Goal: Task Accomplishment & Management: Manage account settings

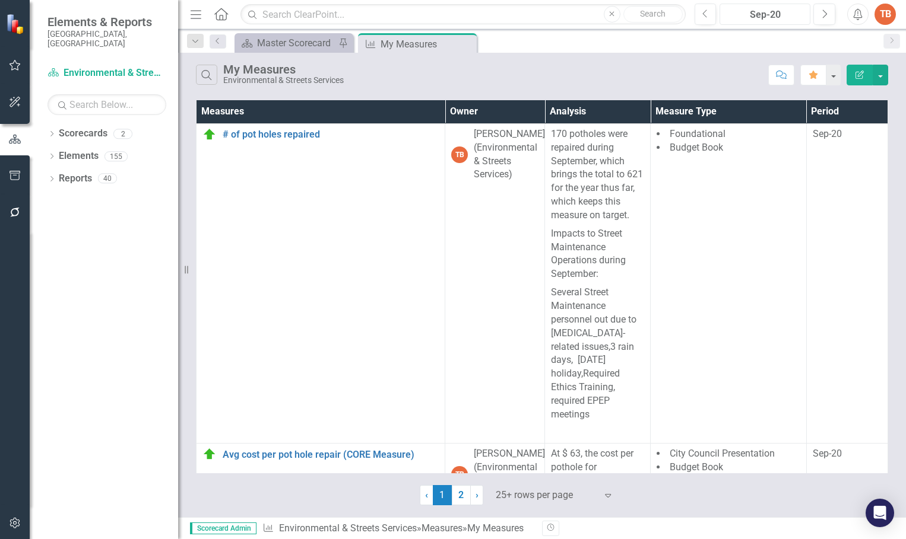
click at [773, 9] on div "Sep-20" at bounding box center [764, 15] width 82 height 14
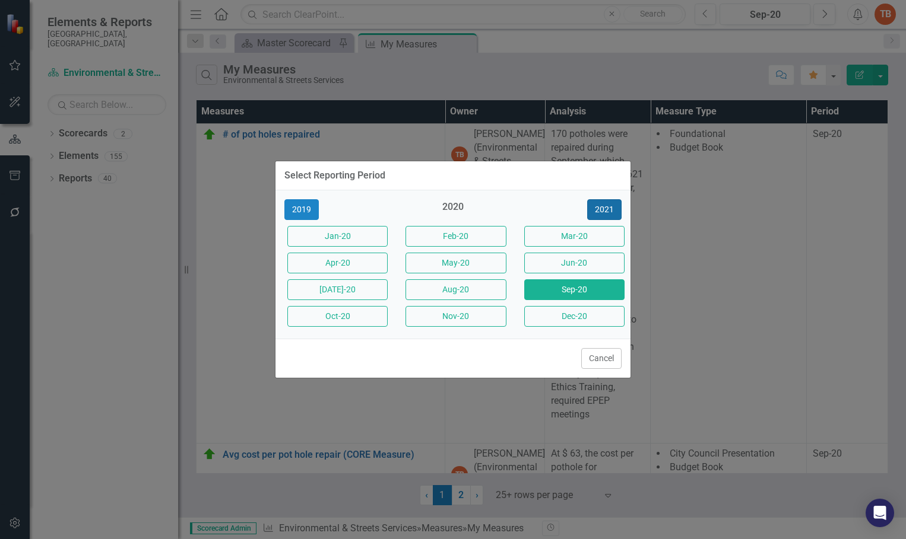
click at [601, 211] on button "2021" at bounding box center [604, 209] width 34 height 21
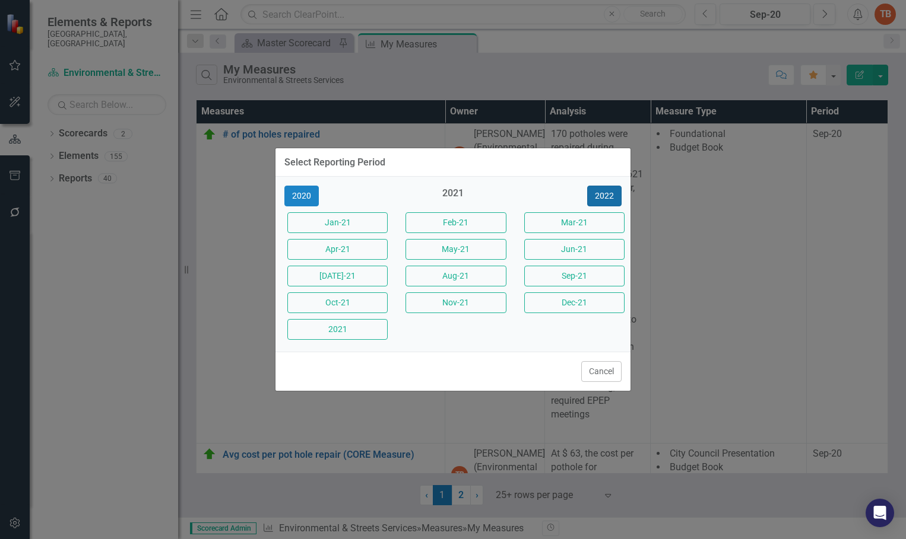
click at [604, 198] on button "2022" at bounding box center [604, 196] width 34 height 21
click at [604, 195] on button "2023" at bounding box center [604, 196] width 34 height 21
click at [604, 195] on button "2024" at bounding box center [604, 196] width 34 height 21
click at [604, 195] on button "2025" at bounding box center [604, 196] width 34 height 21
click at [576, 276] on button "Sep-25" at bounding box center [574, 276] width 100 height 21
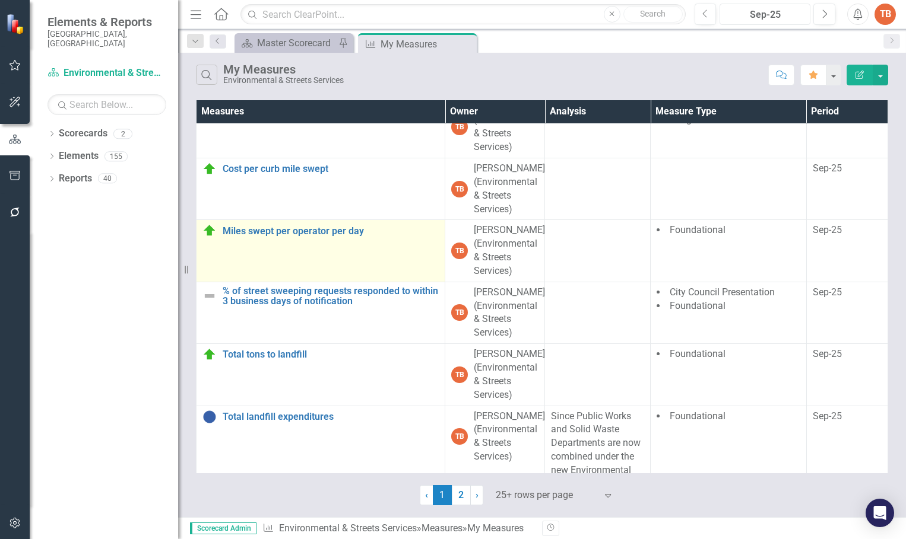
scroll to position [1424, 0]
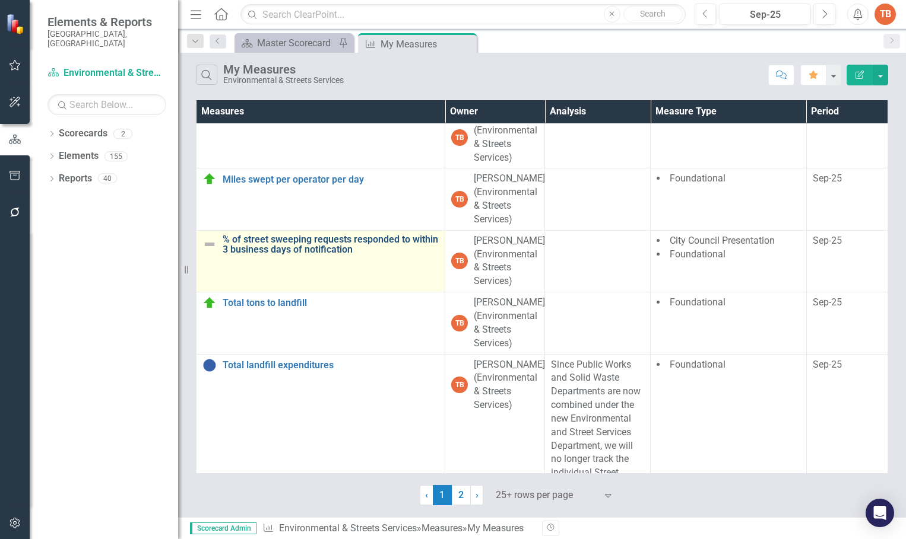
click at [356, 255] on link "% of street sweeping requests responded to within 3 business days of notificati…" at bounding box center [331, 244] width 216 height 21
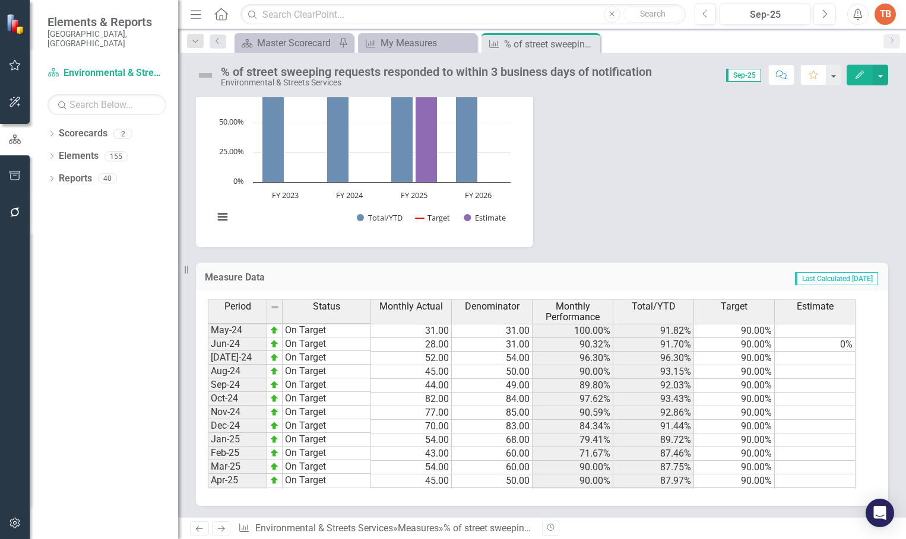
scroll to position [600, 0]
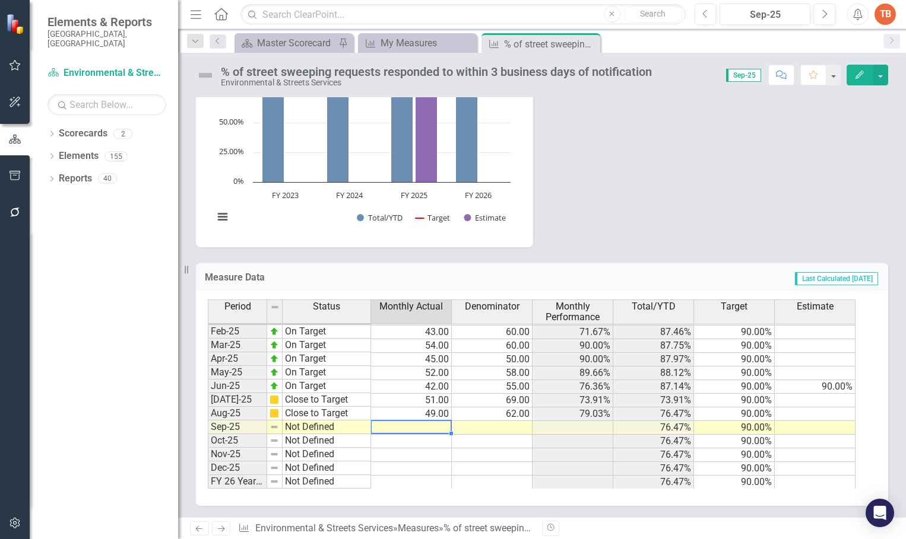
click at [429, 426] on td at bounding box center [411, 428] width 81 height 14
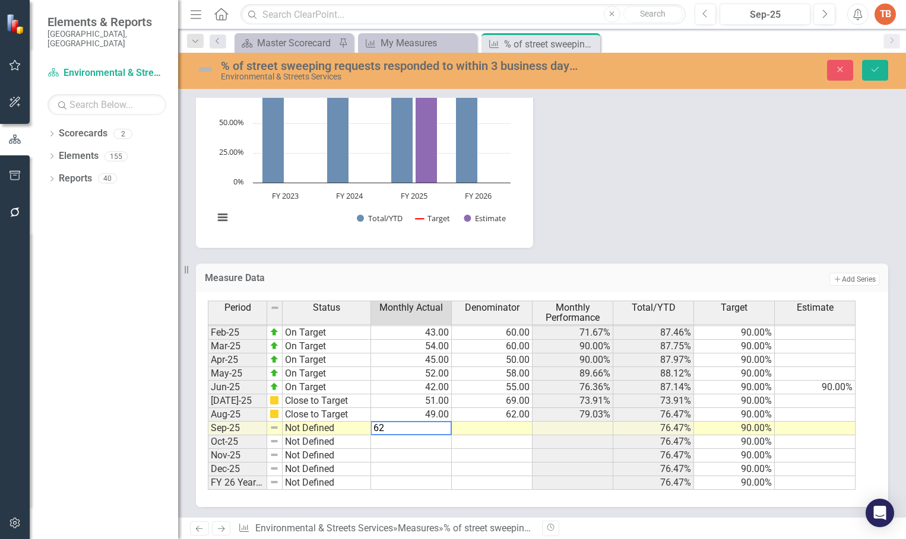
type textarea "62"
click at [500, 429] on td at bounding box center [492, 429] width 81 height 14
type textarea "68"
click at [293, 427] on td "Not Defined" at bounding box center [327, 429] width 88 height 14
click at [294, 427] on td "Not Defined" at bounding box center [327, 429] width 88 height 14
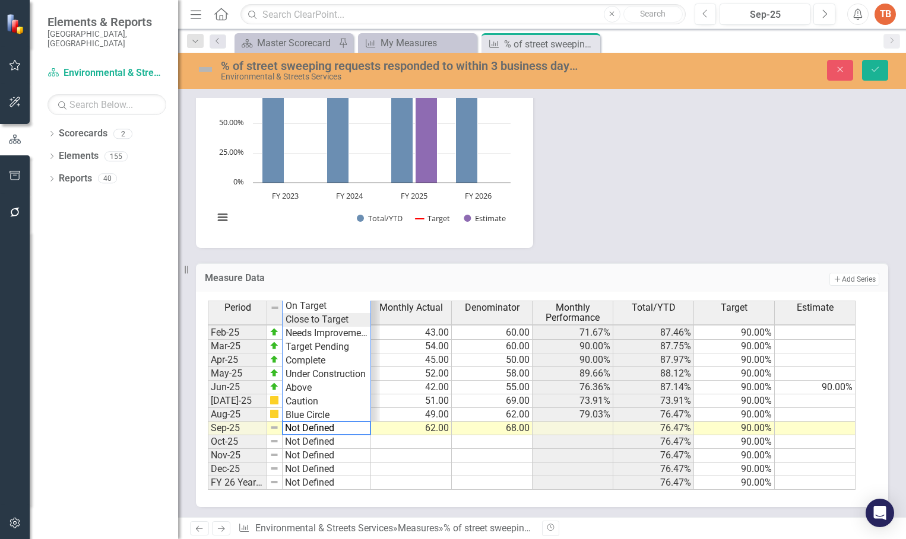
type textarea "Close to Target"
click at [315, 316] on div "Period Status Monthly Actual Denominator Monthly Performance Total/YTD Target E…" at bounding box center [537, 395] width 659 height 189
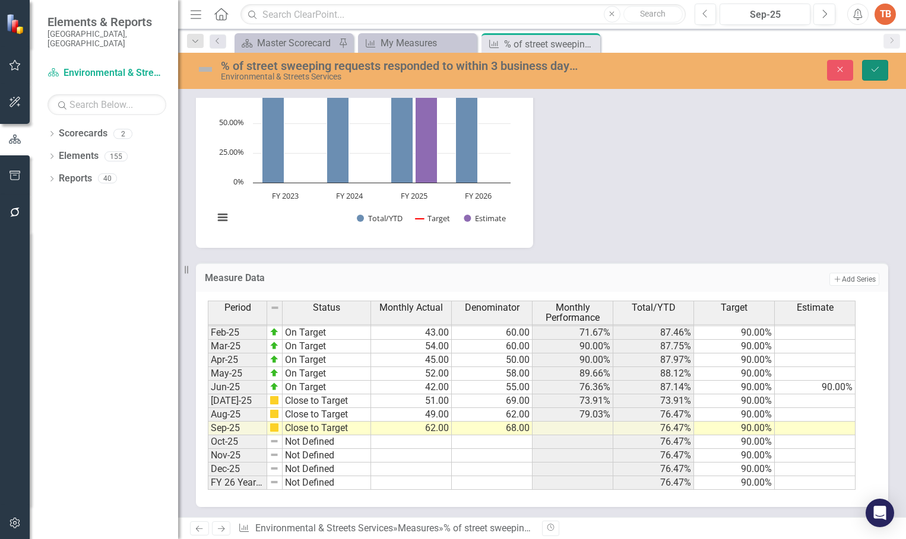
click at [873, 68] on icon "Save" at bounding box center [874, 69] width 11 height 8
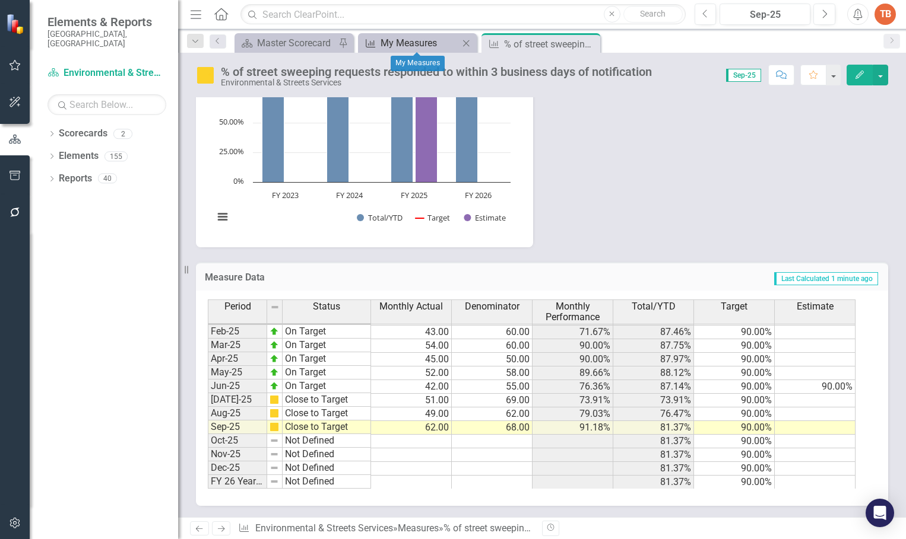
click at [389, 40] on div "My Measures" at bounding box center [419, 43] width 78 height 15
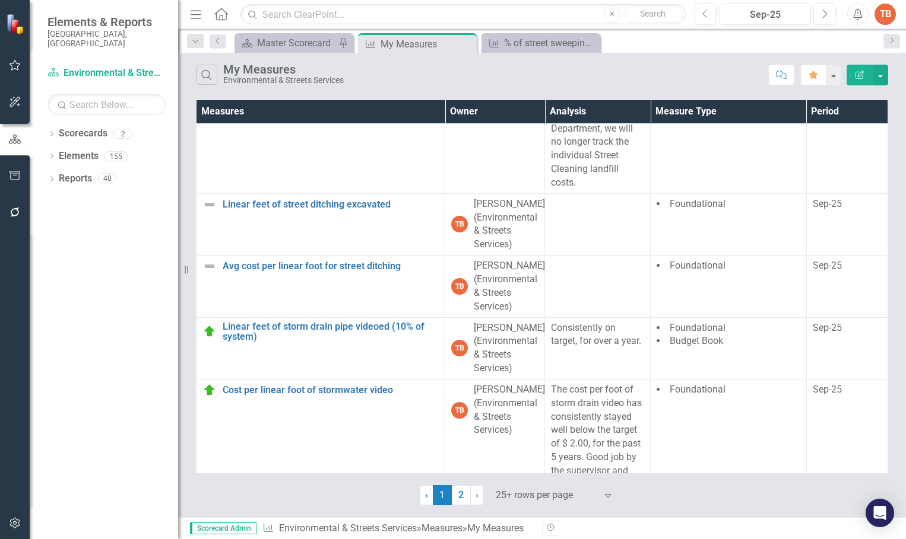
scroll to position [1721, 0]
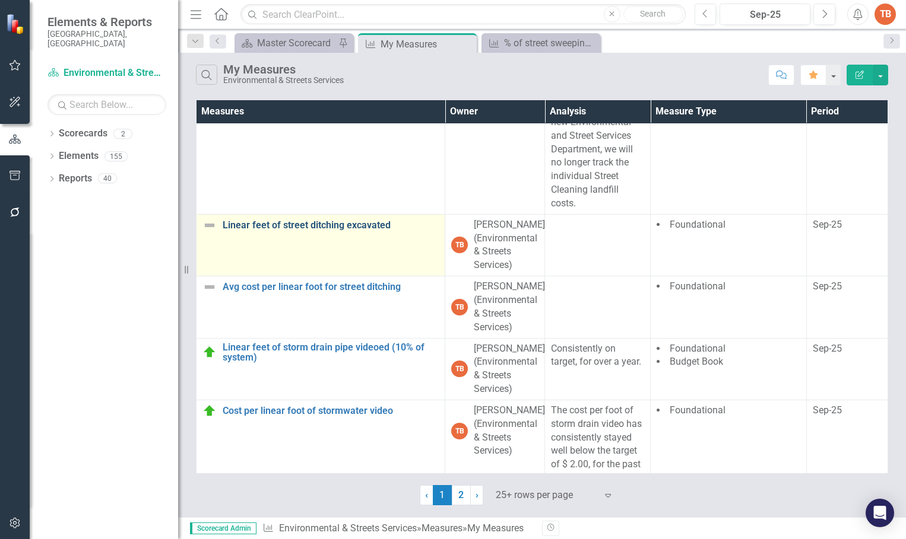
click at [274, 231] on link "Linear feet of street ditching excavated" at bounding box center [331, 225] width 216 height 11
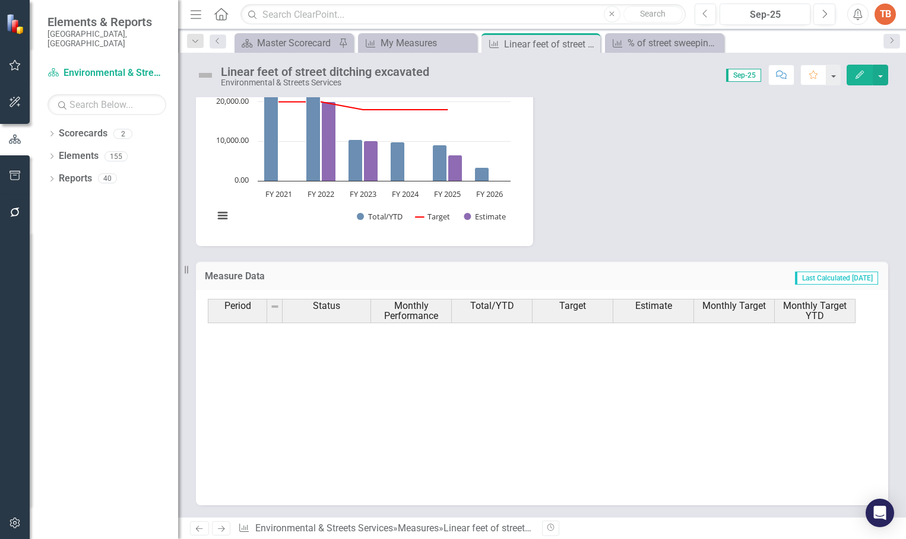
scroll to position [600, 0]
